Goal: Task Accomplishment & Management: Use online tool/utility

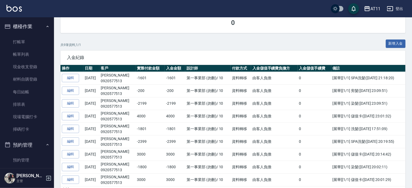
scroll to position [235, 0]
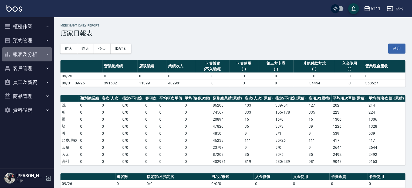
click at [22, 52] on button "報表及分析" at bounding box center [27, 54] width 50 height 14
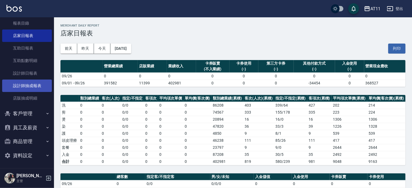
scroll to position [47, 0]
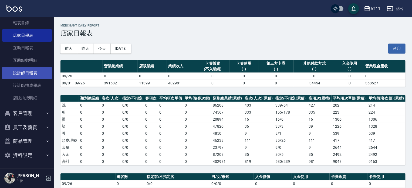
click at [25, 71] on link "設計師日報表" at bounding box center [27, 73] width 50 height 12
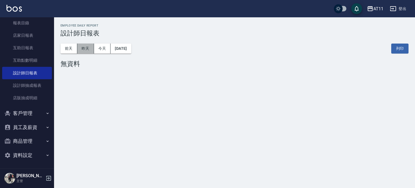
click at [83, 48] on button "昨天" at bounding box center [85, 48] width 17 height 10
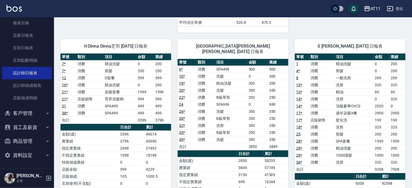
scroll to position [252, 0]
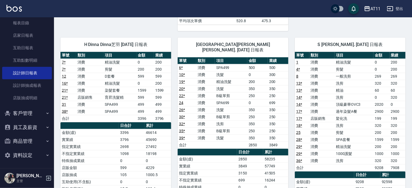
click at [55, 33] on div "H Dinna Dinna芝羽 09/25/2025 日報表 單號 類別 項目 金額 業績 7 * 消費 精油洗髮 0 200 7 * 消費 剪髮 200 2…" at bounding box center [112, 164] width 117 height 266
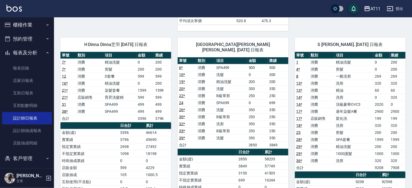
scroll to position [0, 0]
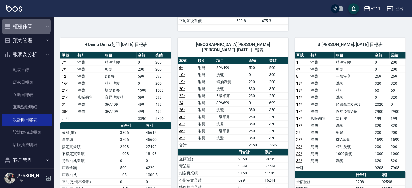
click at [26, 26] on button "櫃檯作業" at bounding box center [27, 26] width 50 height 14
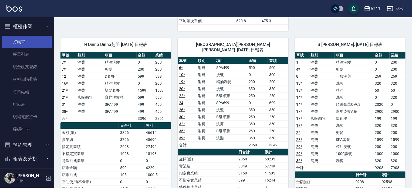
click at [22, 40] on link "打帳單" at bounding box center [27, 42] width 50 height 12
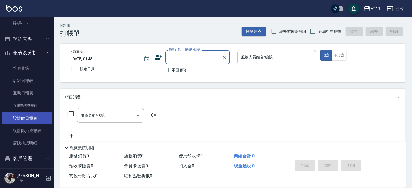
scroll to position [108, 0]
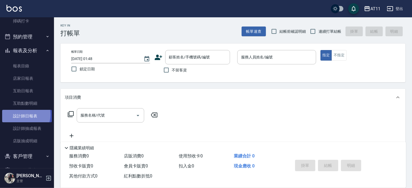
click at [22, 114] on link "設計師日報表" at bounding box center [27, 116] width 50 height 12
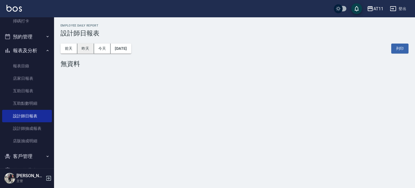
click at [88, 49] on button "昨天" at bounding box center [85, 48] width 17 height 10
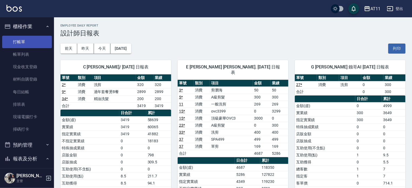
click at [21, 41] on link "打帳單" at bounding box center [27, 42] width 50 height 12
